Goal: Download file/media

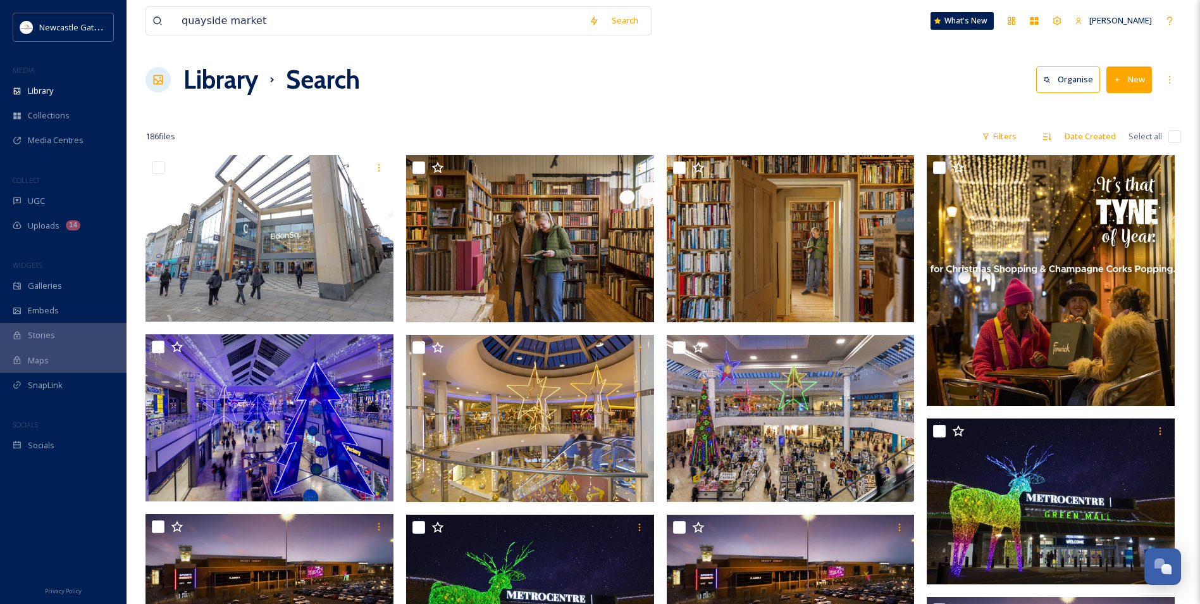
scroll to position [443, 0]
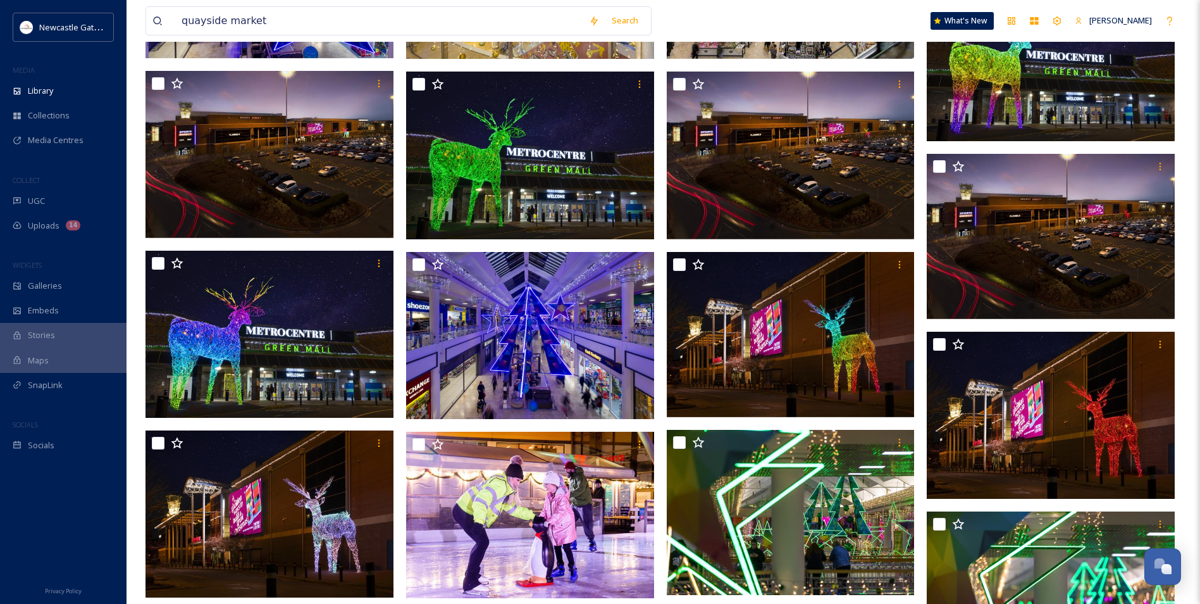
click at [180, 20] on input "quayside market" at bounding box center [378, 21] width 407 height 28
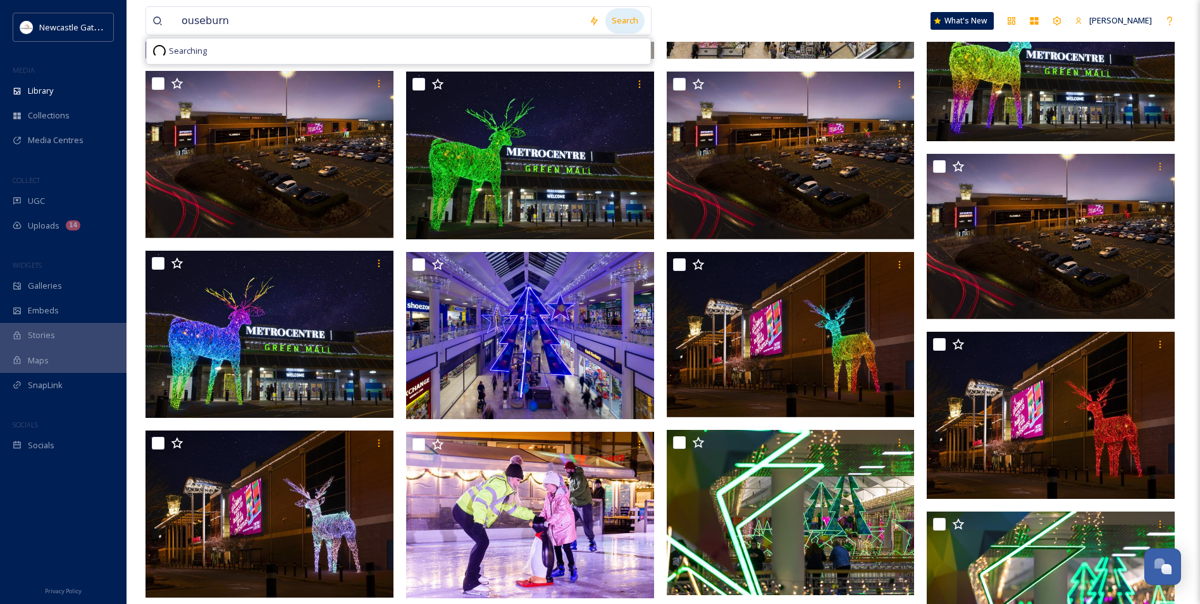
type input "ouseburn"
click at [633, 25] on div "Search" at bounding box center [624, 20] width 39 height 25
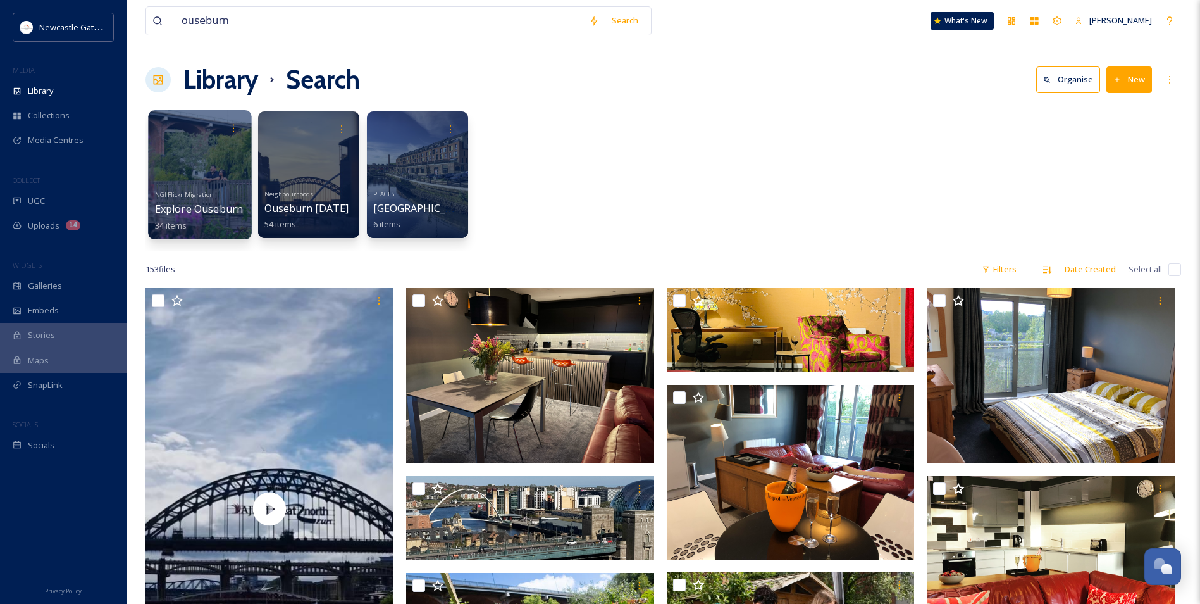
click at [213, 195] on div "NGI Flickr Migration Explore Ouseburn 34 items" at bounding box center [200, 208] width 90 height 47
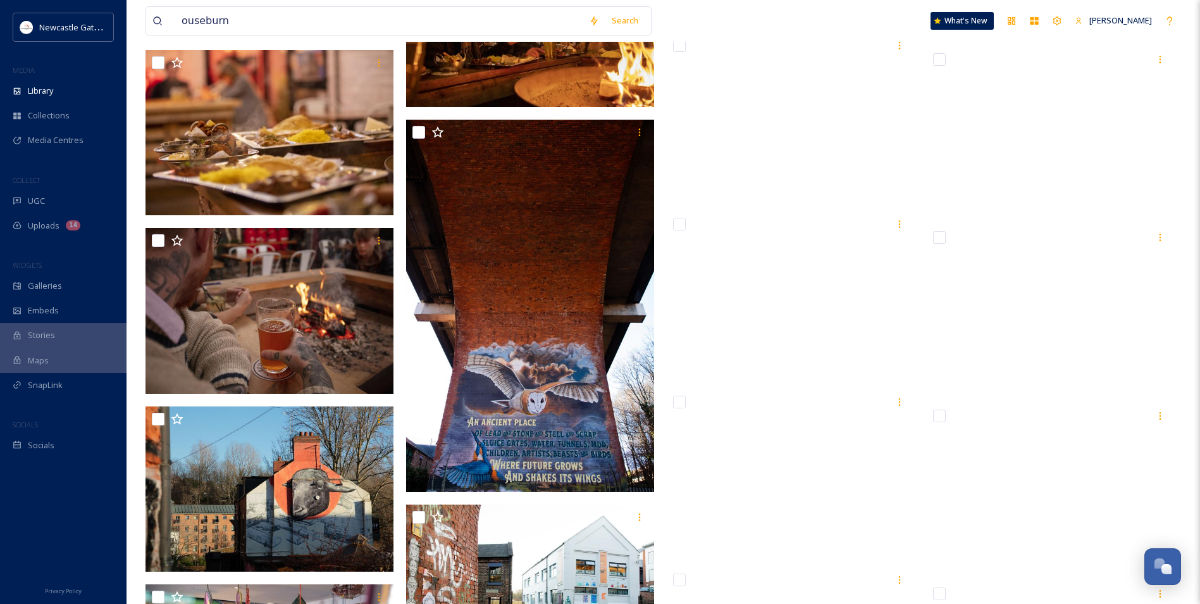
scroll to position [2214, 0]
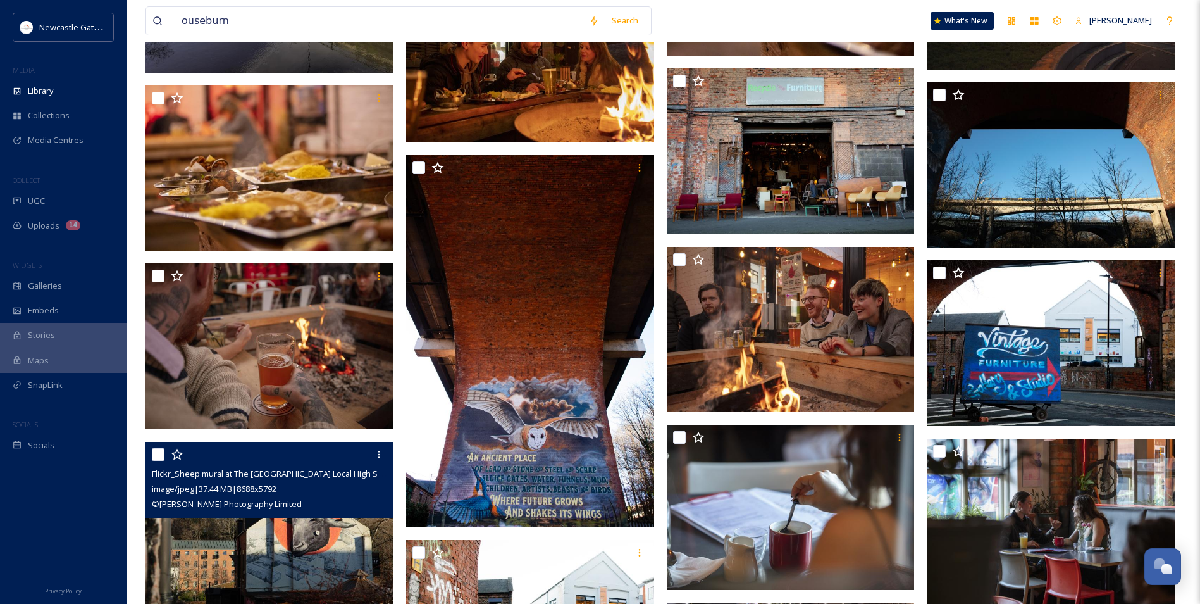
click at [301, 485] on div "image/jpeg | 37.44 MB | 8688 x 5792" at bounding box center [271, 488] width 239 height 15
click at [275, 547] on img at bounding box center [270, 524] width 248 height 166
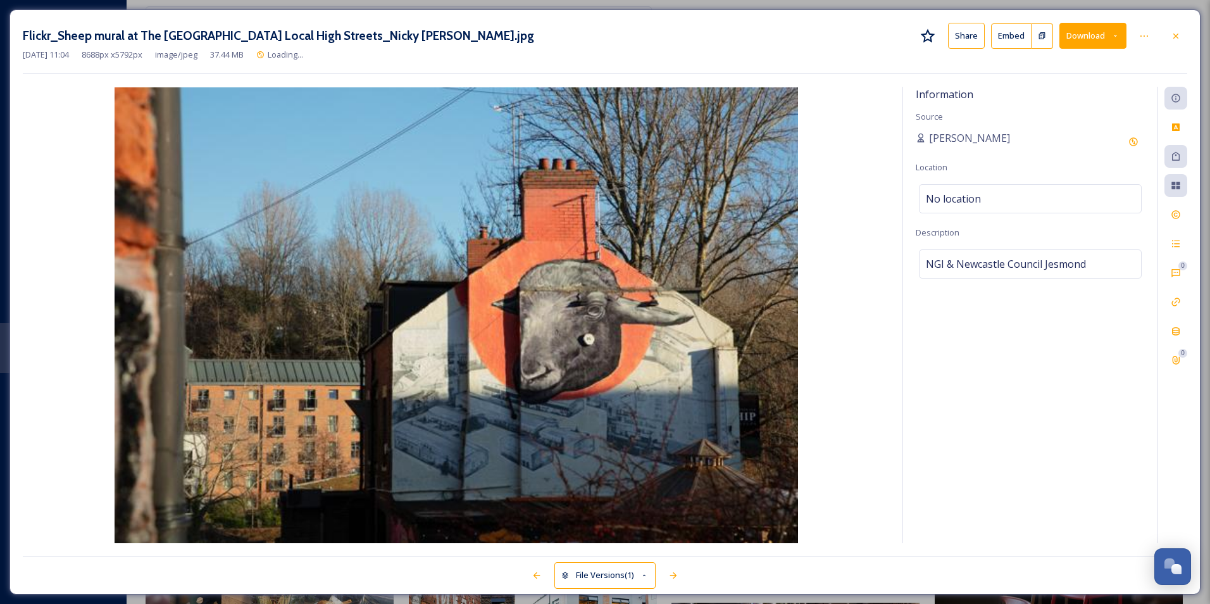
click at [1100, 37] on button "Download" at bounding box center [1092, 36] width 67 height 26
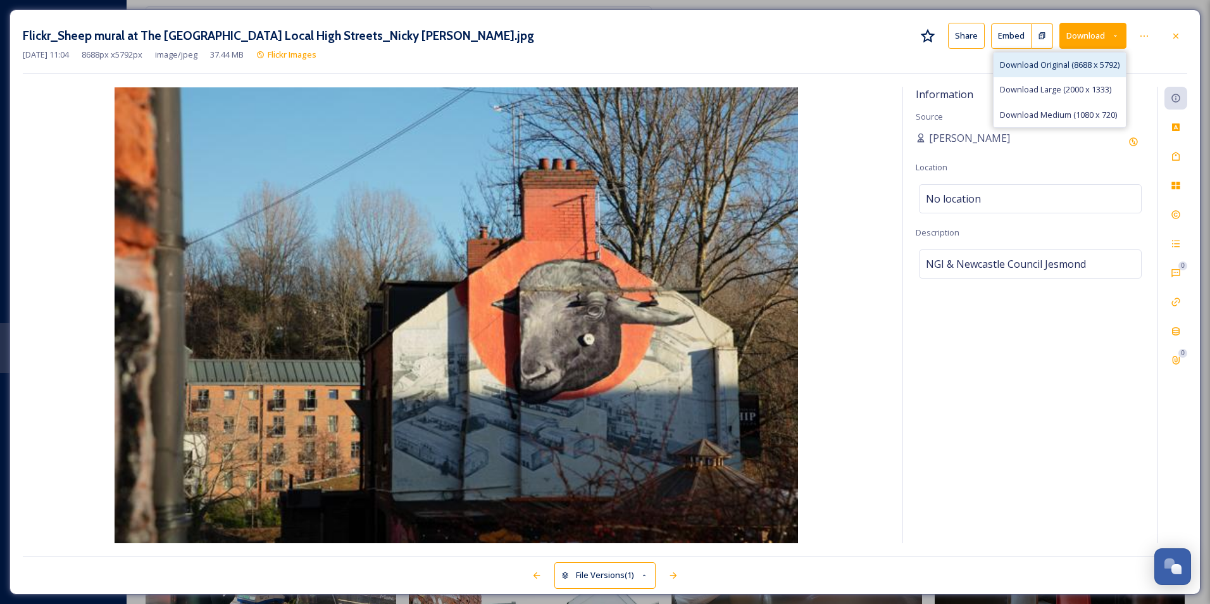
click at [1059, 64] on span "Download Original (8688 x 5792)" at bounding box center [1060, 65] width 120 height 12
drag, startPoint x: 948, startPoint y: 268, endPoint x: 958, endPoint y: 259, distance: 13.5
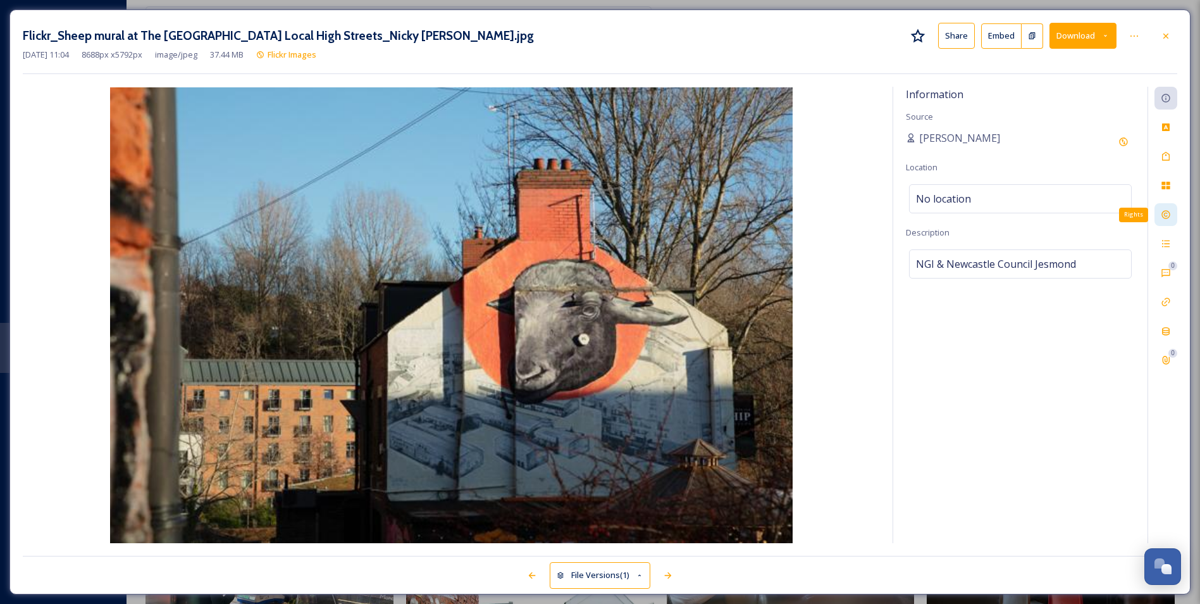
click at [1167, 216] on icon at bounding box center [1166, 214] width 10 height 10
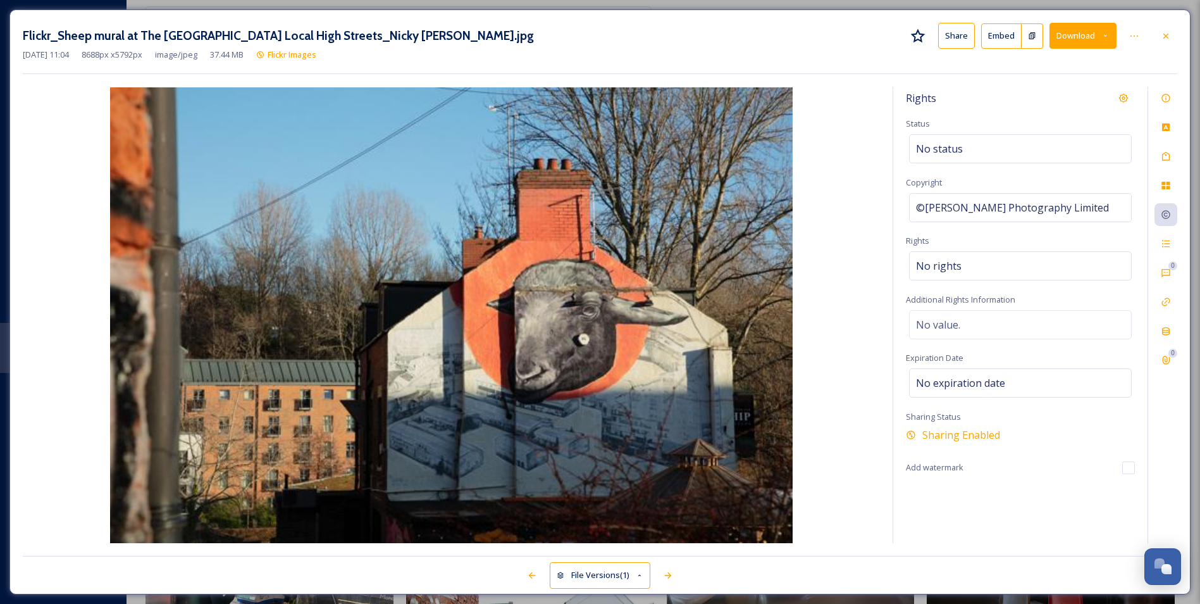
click at [1075, 40] on button "Download" at bounding box center [1083, 36] width 67 height 26
click at [1077, 62] on span "Download Original (8688 x 5792)" at bounding box center [1050, 65] width 120 height 12
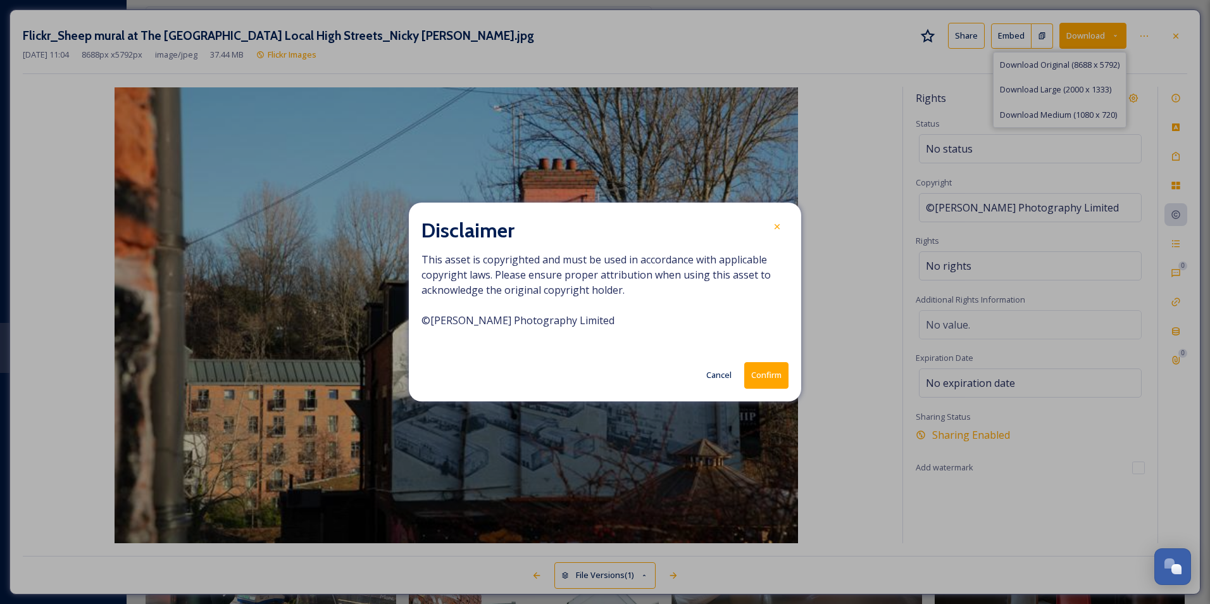
click at [759, 371] on button "Confirm" at bounding box center [766, 375] width 44 height 26
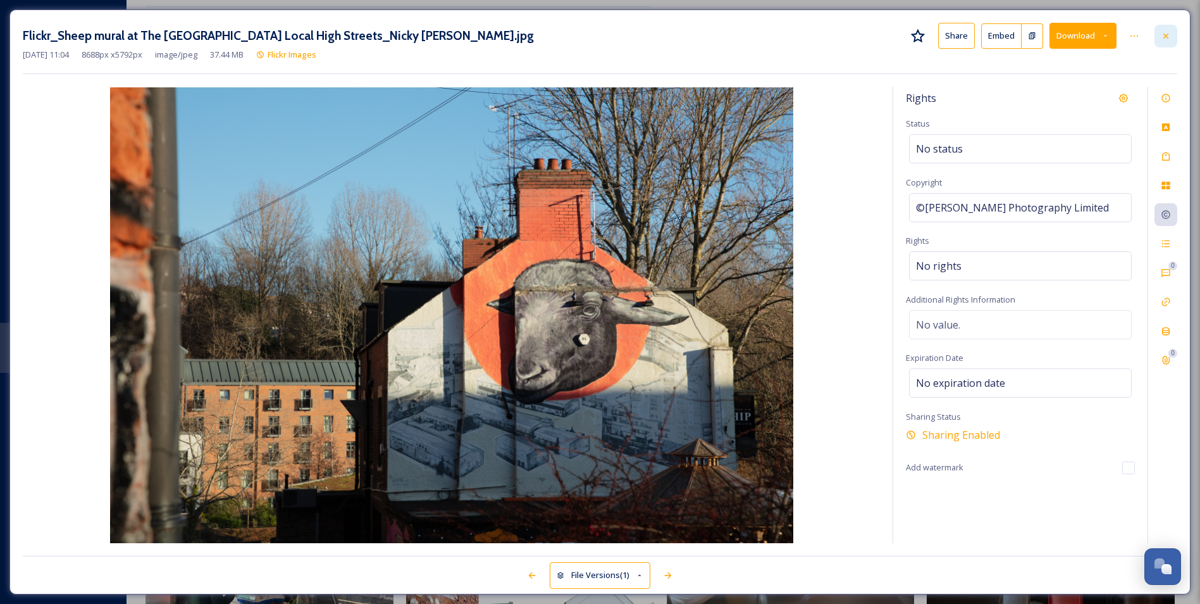
click at [1167, 36] on icon at bounding box center [1166, 36] width 10 height 10
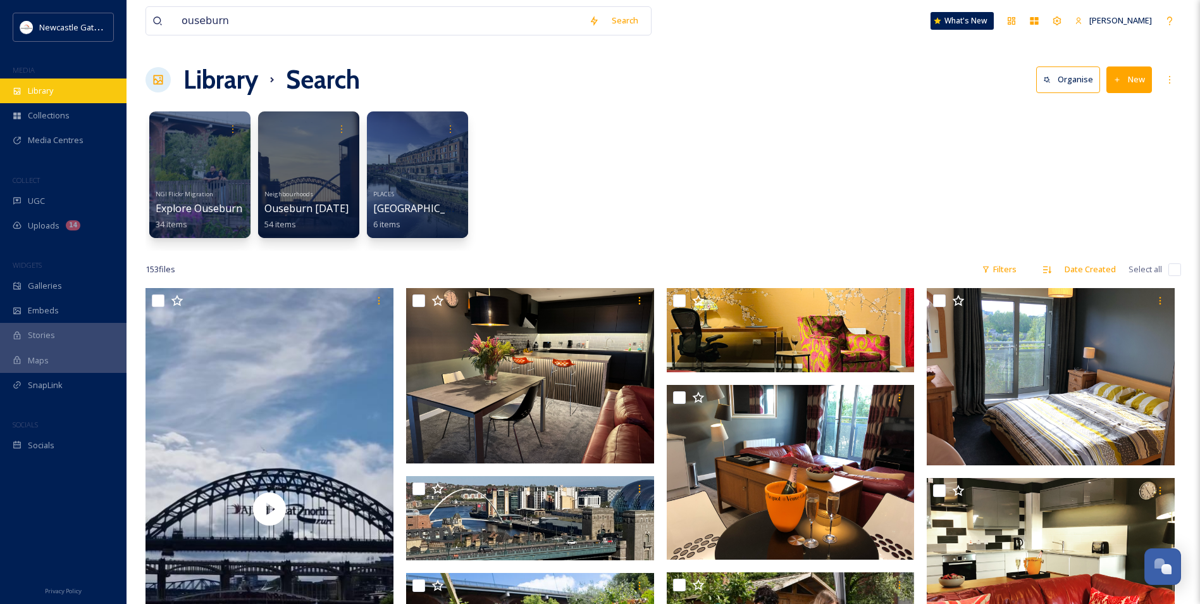
click at [81, 87] on div "Library" at bounding box center [63, 90] width 127 height 25
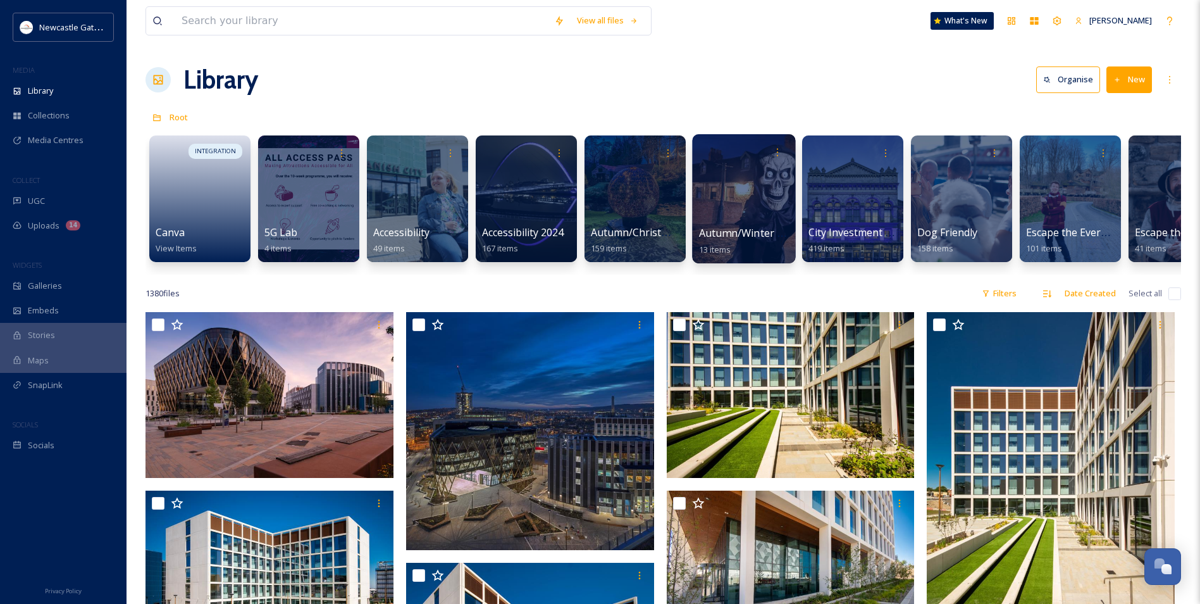
click at [724, 216] on div at bounding box center [743, 198] width 103 height 129
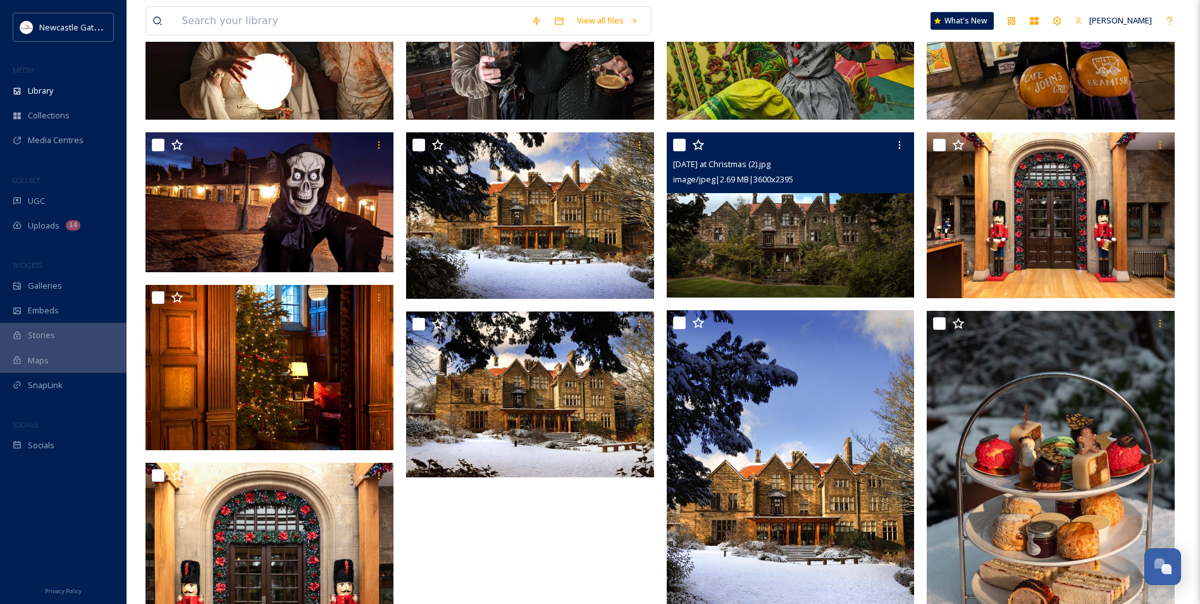
scroll to position [253, 0]
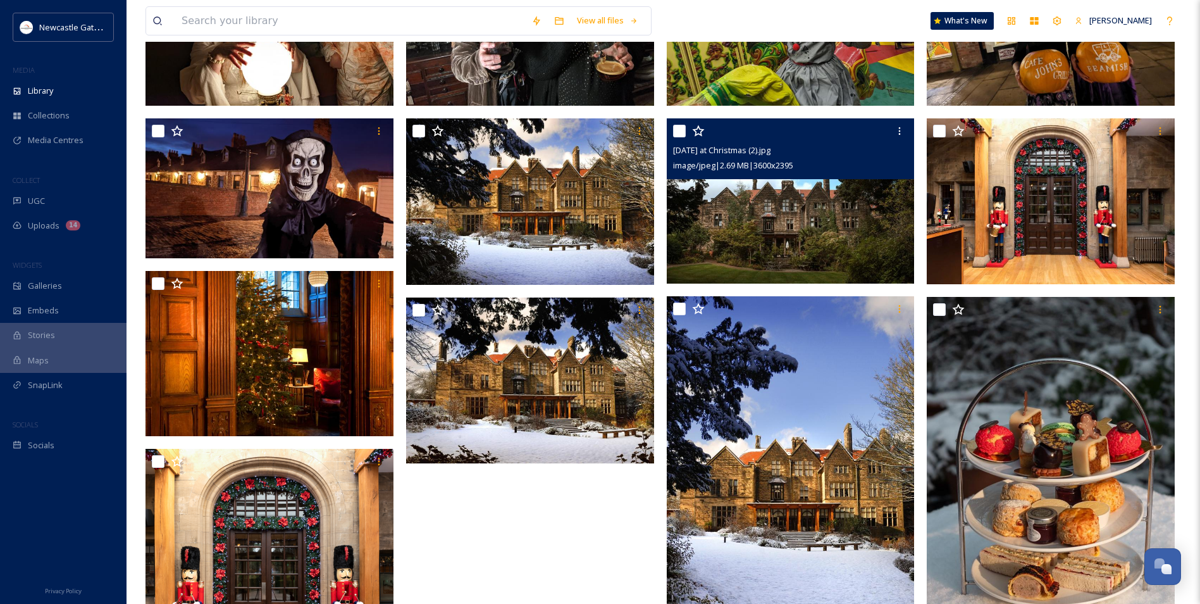
click at [752, 209] on img at bounding box center [791, 200] width 248 height 165
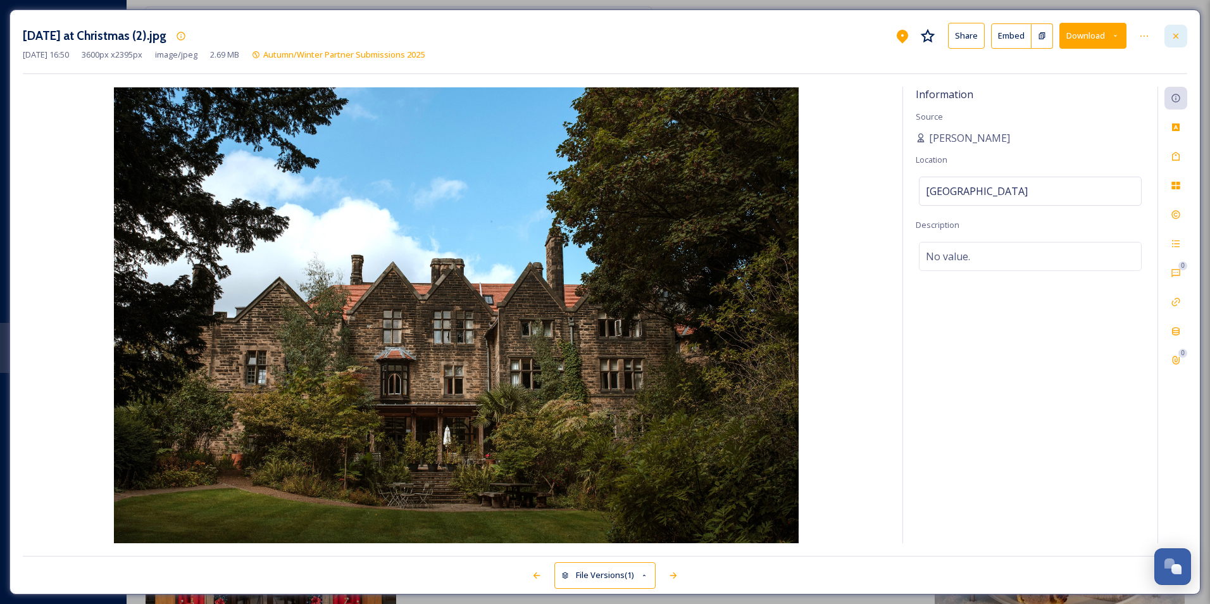
click at [1176, 44] on div at bounding box center [1175, 36] width 23 height 23
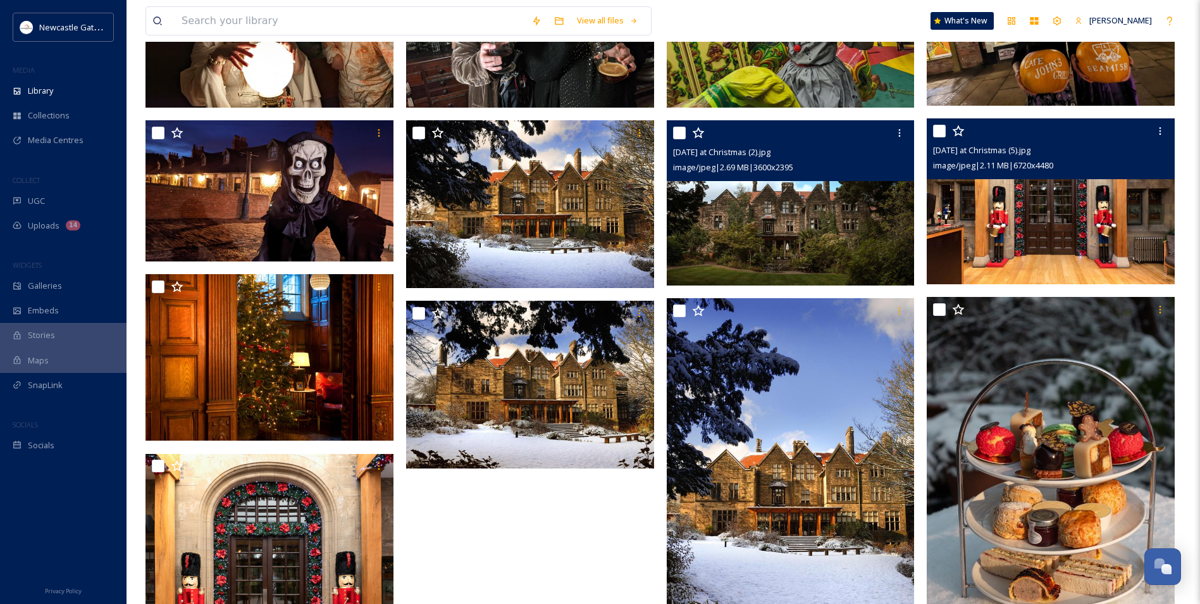
click at [1078, 233] on img at bounding box center [1051, 201] width 248 height 166
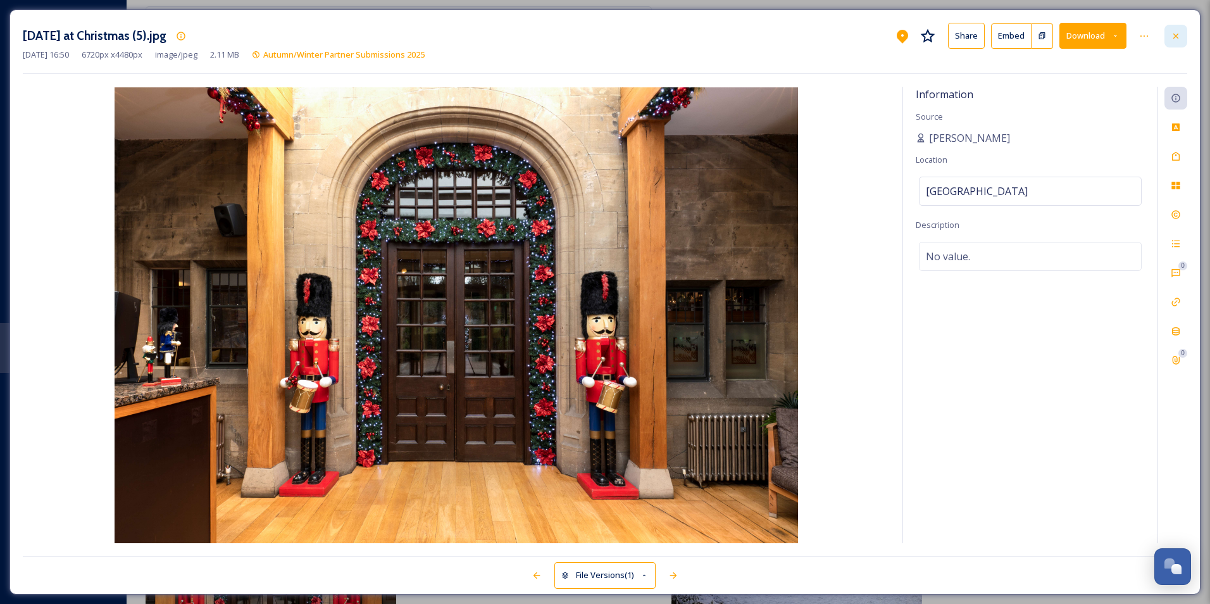
click at [1177, 34] on icon at bounding box center [1175, 36] width 10 height 10
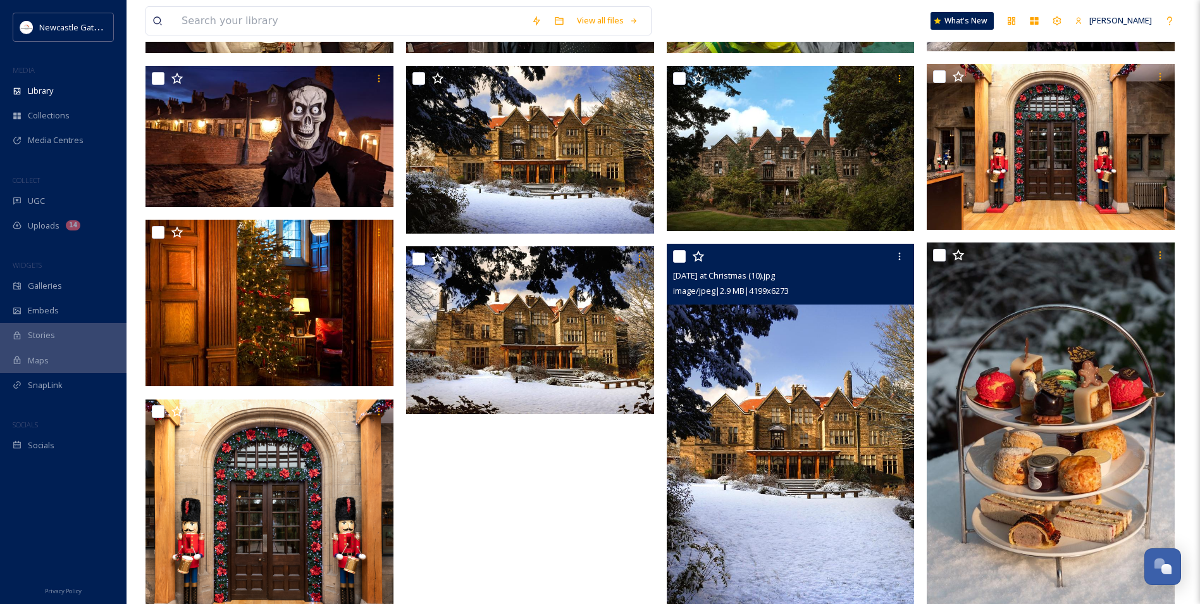
scroll to position [350, 0]
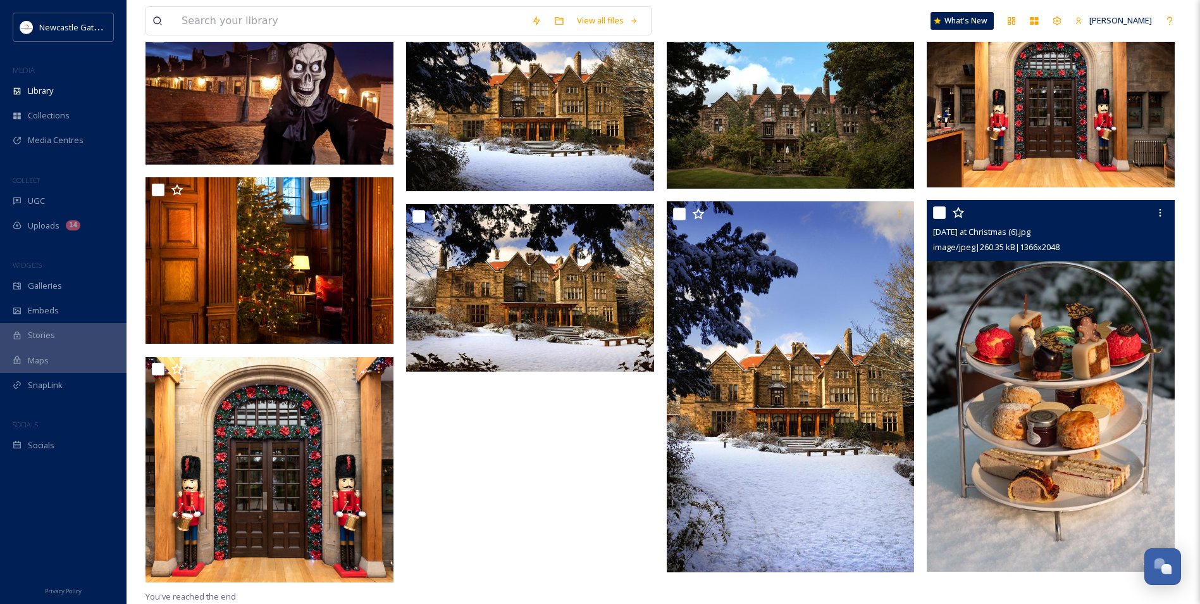
click at [1023, 354] on img at bounding box center [1051, 385] width 248 height 371
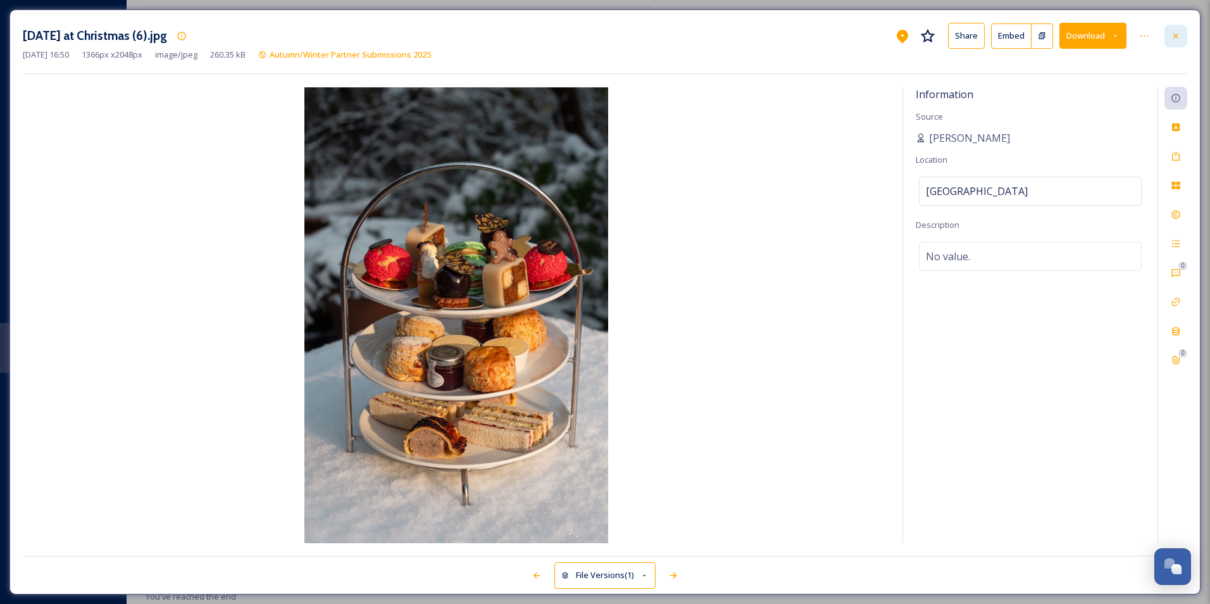
click at [1178, 42] on div at bounding box center [1175, 36] width 23 height 23
